Goal: Use online tool/utility: Use online tool/utility

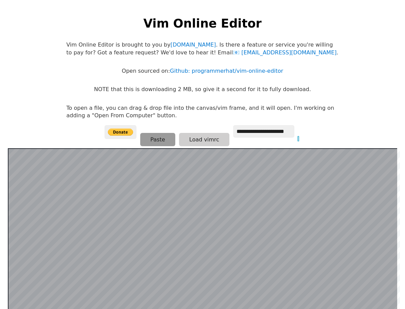
scroll to position [132, 0]
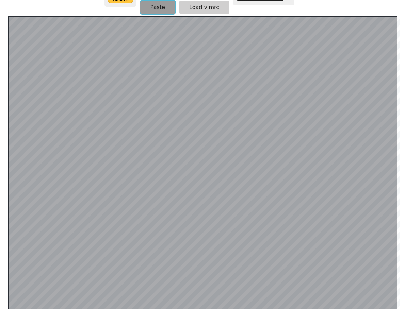
click at [163, 7] on button "Paste" at bounding box center [157, 7] width 35 height 13
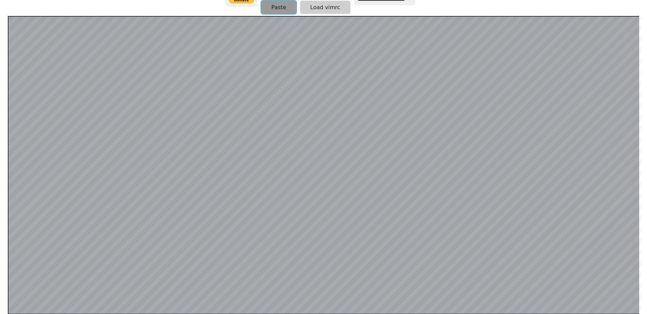
click at [283, 6] on button "Paste" at bounding box center [278, 7] width 35 height 13
click at [275, 10] on button "Paste" at bounding box center [278, 6] width 35 height 13
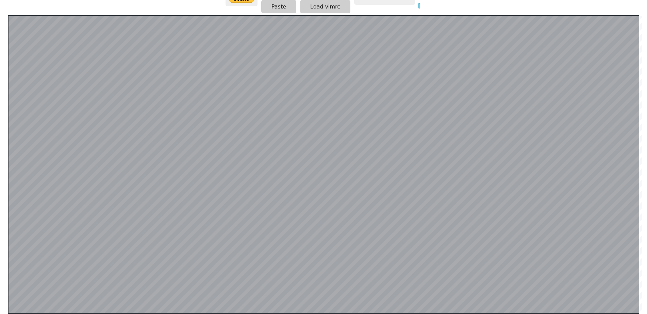
scroll to position [132, 0]
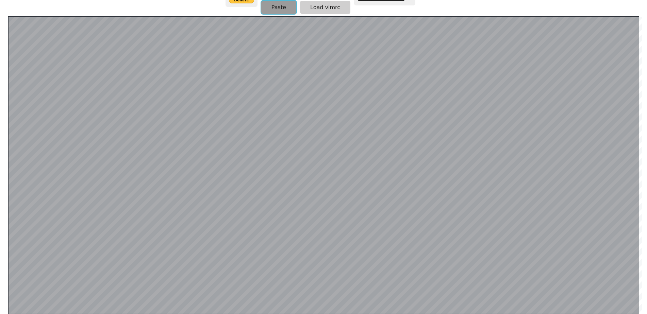
click at [282, 10] on button "Paste" at bounding box center [278, 7] width 35 height 13
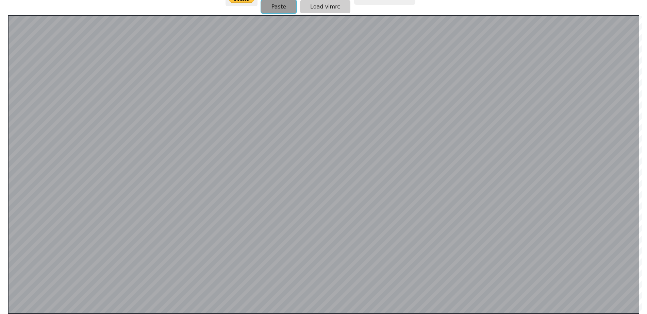
click at [279, 6] on button "Paste" at bounding box center [278, 6] width 35 height 13
click at [287, 6] on button "Paste" at bounding box center [278, 6] width 35 height 13
click at [279, 3] on button "Paste" at bounding box center [278, 6] width 35 height 13
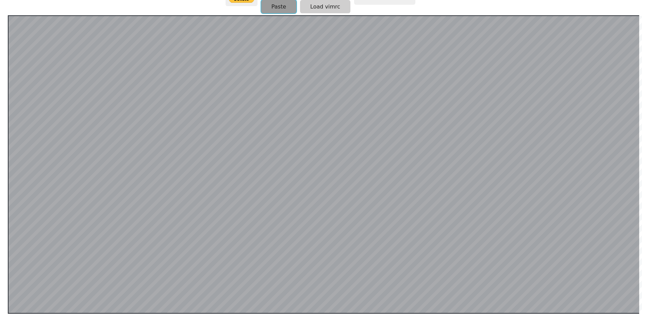
click at [281, 7] on button "Paste" at bounding box center [278, 6] width 35 height 13
click at [279, 11] on button "Paste" at bounding box center [278, 6] width 35 height 13
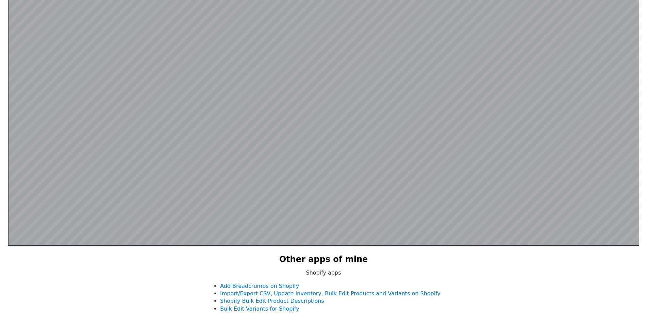
scroll to position [132, 0]
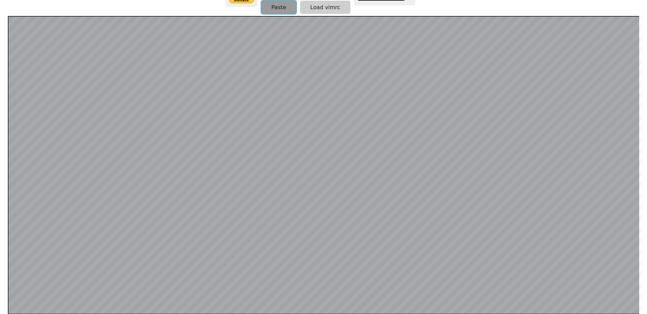
click at [283, 10] on button "Paste" at bounding box center [278, 7] width 35 height 13
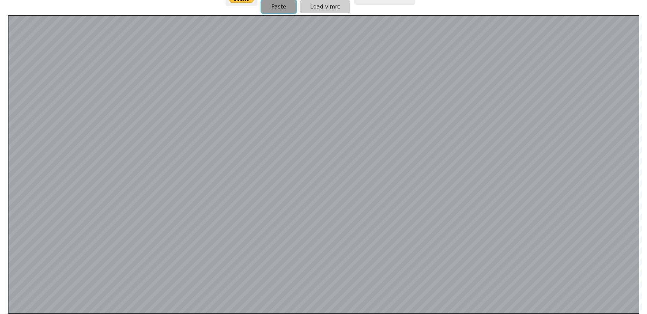
click at [282, 3] on button "Paste" at bounding box center [278, 6] width 35 height 13
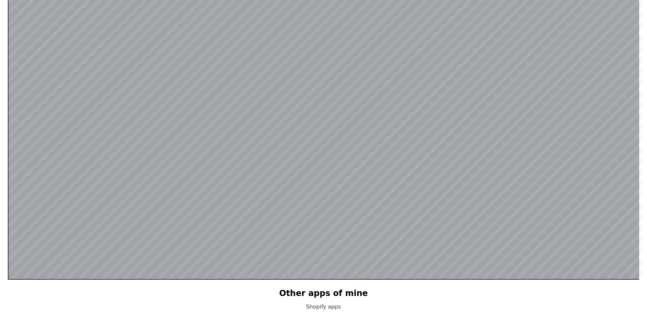
scroll to position [132, 0]
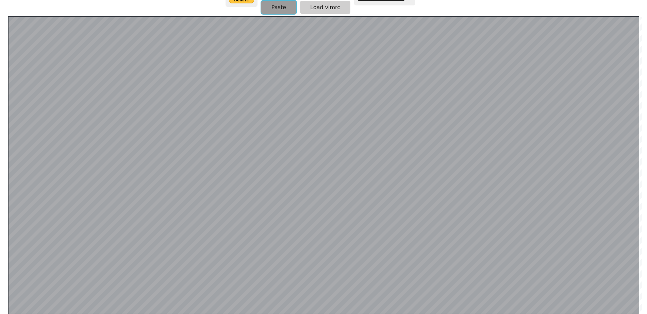
click at [272, 10] on button "Paste" at bounding box center [278, 7] width 35 height 13
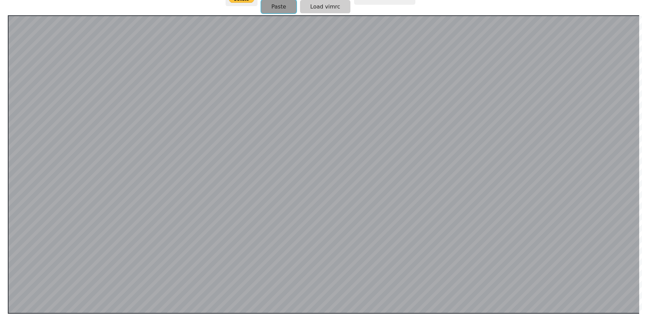
click at [278, 9] on button "Paste" at bounding box center [278, 6] width 35 height 13
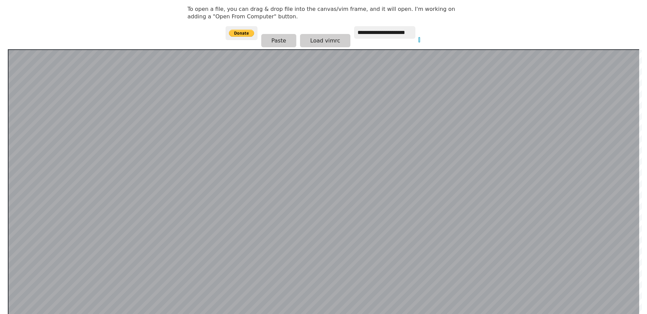
scroll to position [132, 0]
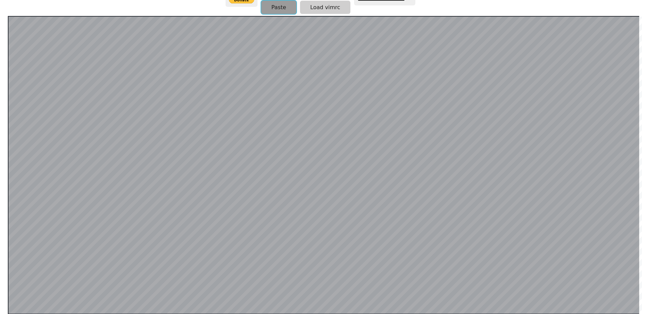
click at [279, 7] on button "Paste" at bounding box center [278, 7] width 35 height 13
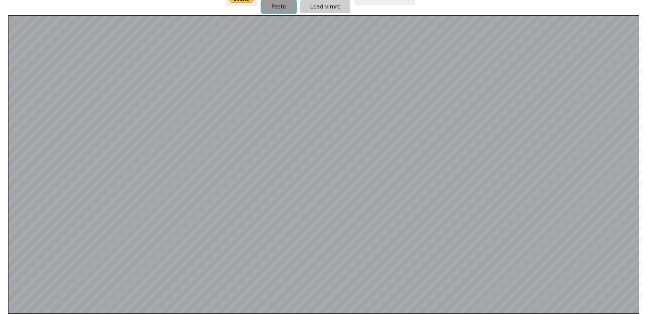
click at [274, 10] on button "Paste" at bounding box center [278, 6] width 35 height 13
click at [277, 8] on button "Paste" at bounding box center [278, 6] width 35 height 13
click at [281, 8] on button "Paste" at bounding box center [278, 6] width 35 height 13
click at [275, 11] on button "Paste" at bounding box center [278, 6] width 35 height 13
click at [283, 7] on button "Paste" at bounding box center [278, 6] width 35 height 13
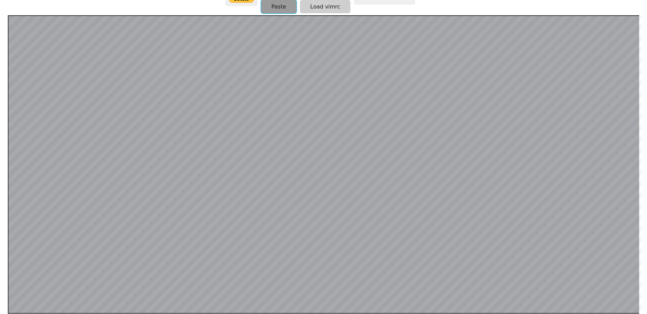
click at [289, 4] on button "Paste" at bounding box center [278, 6] width 35 height 13
click at [286, 4] on button "Paste" at bounding box center [278, 6] width 35 height 13
click at [280, 7] on button "Paste" at bounding box center [278, 6] width 35 height 13
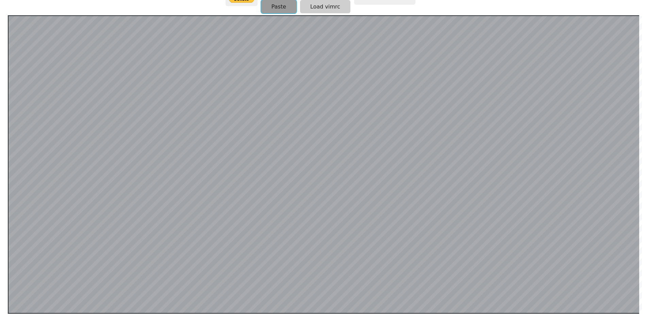
click at [280, 4] on button "Paste" at bounding box center [278, 6] width 35 height 13
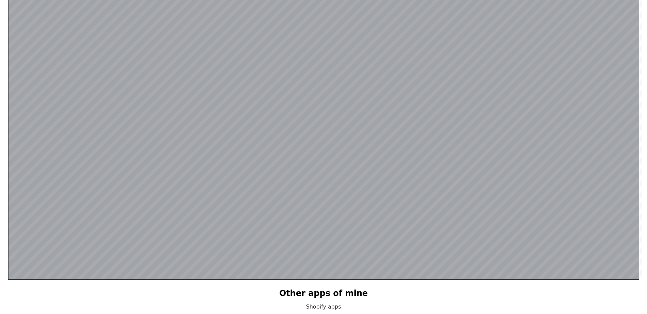
scroll to position [201, 0]
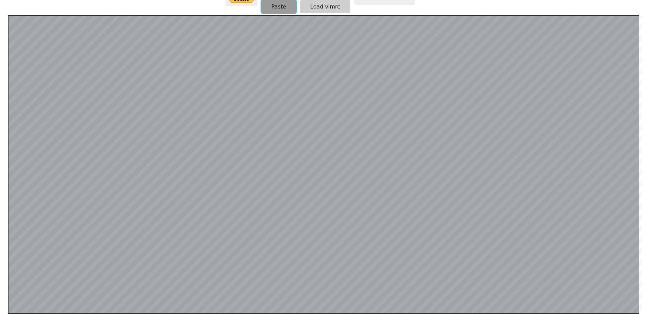
click at [284, 2] on button "Paste" at bounding box center [278, 6] width 35 height 13
click at [282, 6] on button "Paste" at bounding box center [278, 6] width 35 height 13
click at [281, 10] on button "Paste" at bounding box center [278, 6] width 35 height 13
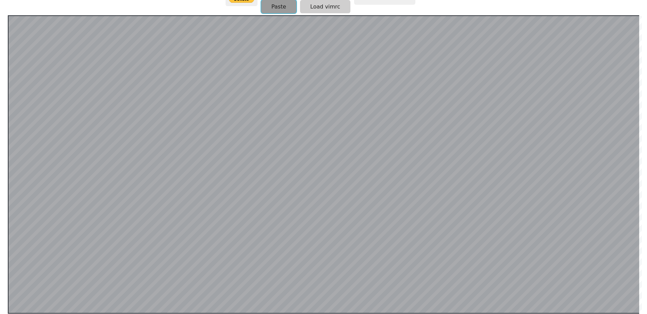
click at [288, 8] on button "Paste" at bounding box center [278, 6] width 35 height 13
click at [289, 12] on button "Paste" at bounding box center [278, 6] width 35 height 13
click at [284, 10] on button "Paste" at bounding box center [278, 6] width 35 height 13
click at [284, 11] on button "Paste" at bounding box center [278, 6] width 35 height 13
click at [290, 3] on button "Paste" at bounding box center [278, 6] width 35 height 13
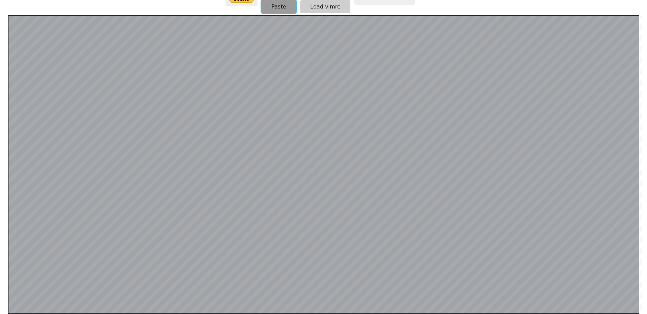
click at [275, 5] on button "Paste" at bounding box center [278, 6] width 35 height 13
click at [284, 15] on div "**********" at bounding box center [323, 4] width 196 height 23
click at [283, 13] on button "Paste" at bounding box center [278, 6] width 35 height 13
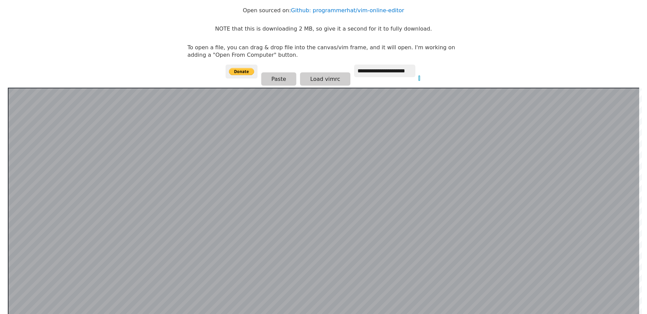
scroll to position [132, 0]
